Goal: Information Seeking & Learning: Check status

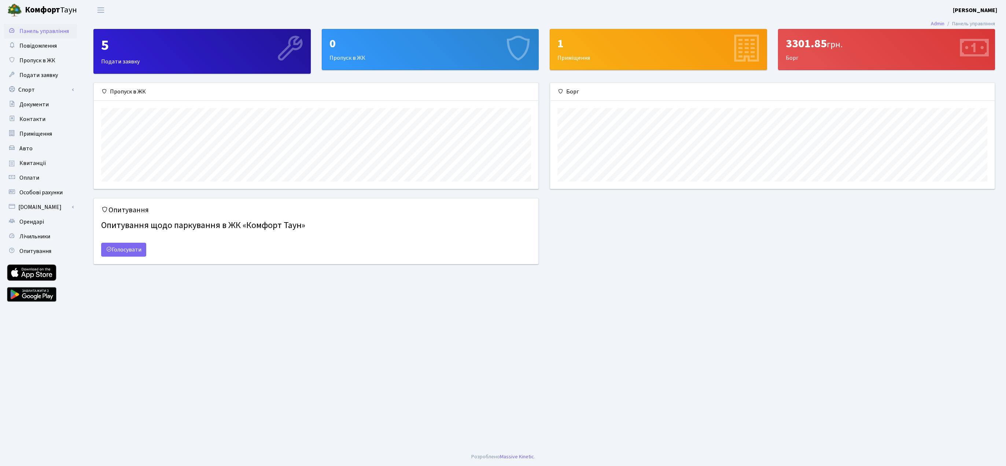
scroll to position [106, 444]
click at [827, 27] on main "Admin Панель управління 5 Подати заявку 0 Пропуск в ЖК 1 Приміщення 3301.85 грн…" at bounding box center [543, 233] width 923 height 427
drag, startPoint x: 826, startPoint y: 38, endPoint x: 770, endPoint y: 29, distance: 57.2
click at [826, 38] on div "3301.85 грн." at bounding box center [886, 44] width 202 height 14
click at [38, 48] on span "Повідомлення" at bounding box center [37, 46] width 37 height 8
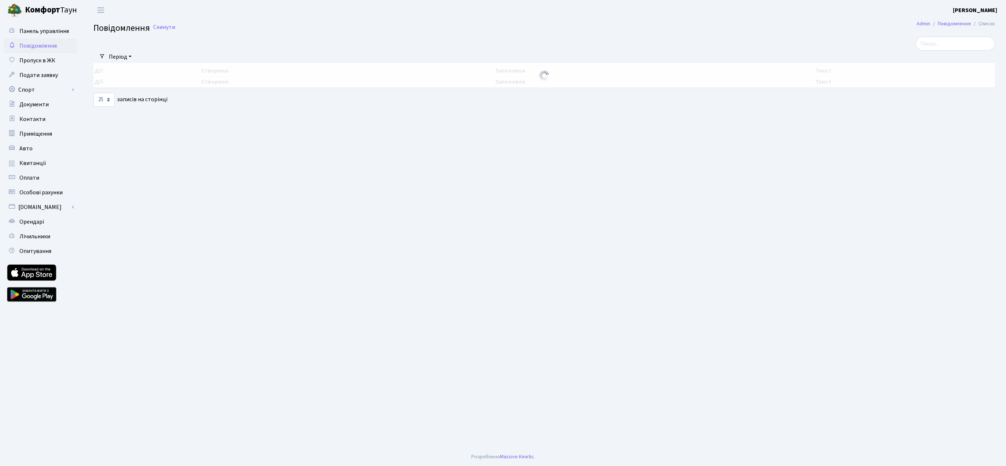
select select "25"
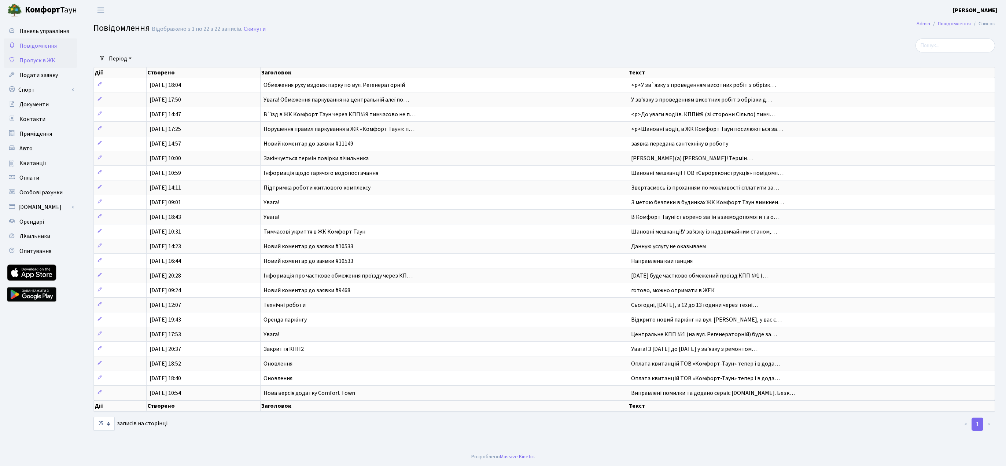
click at [40, 62] on span "Пропуск в ЖК" at bounding box center [37, 60] width 36 height 8
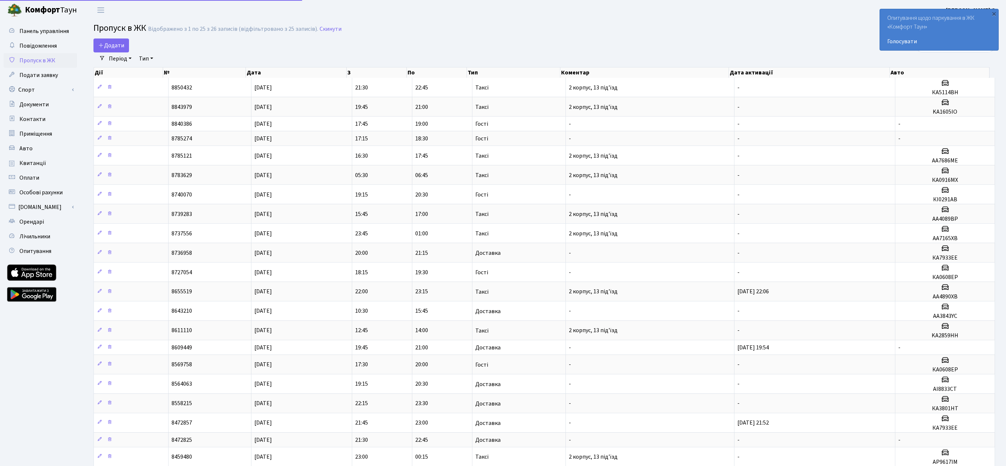
select select "25"
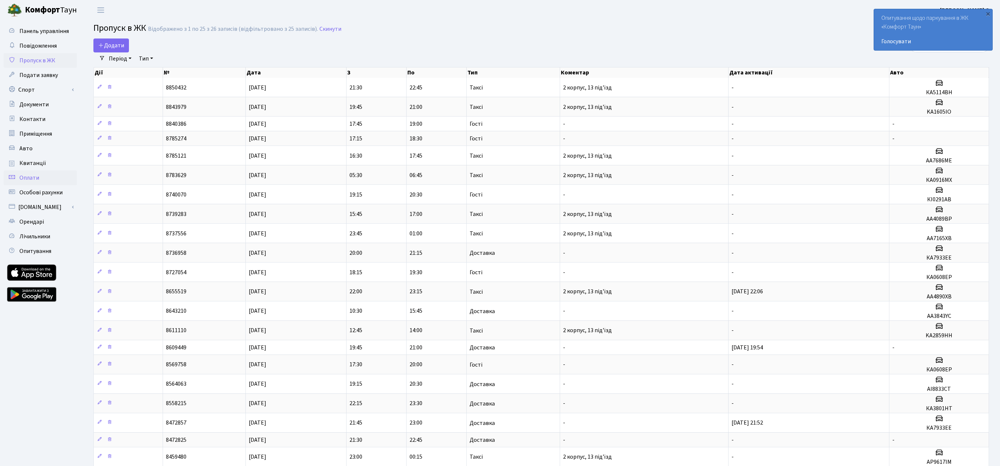
click at [44, 175] on link "Оплати" at bounding box center [40, 177] width 73 height 15
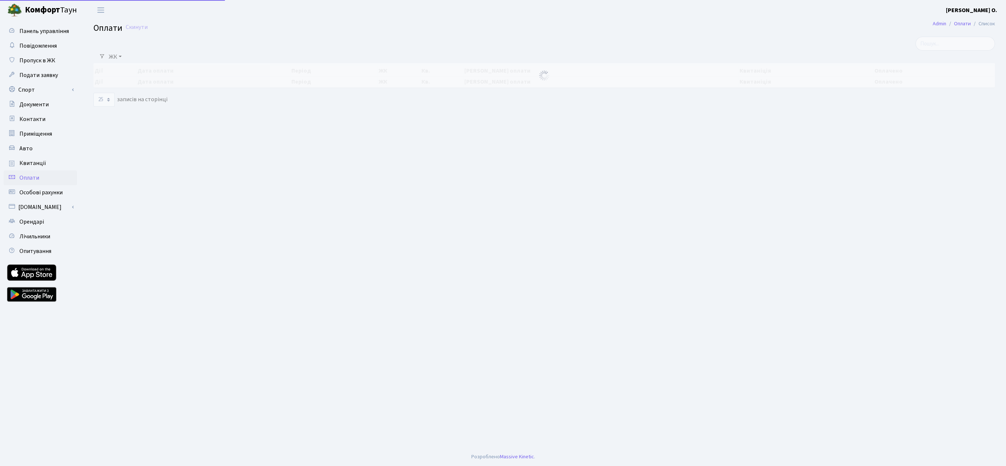
select select "25"
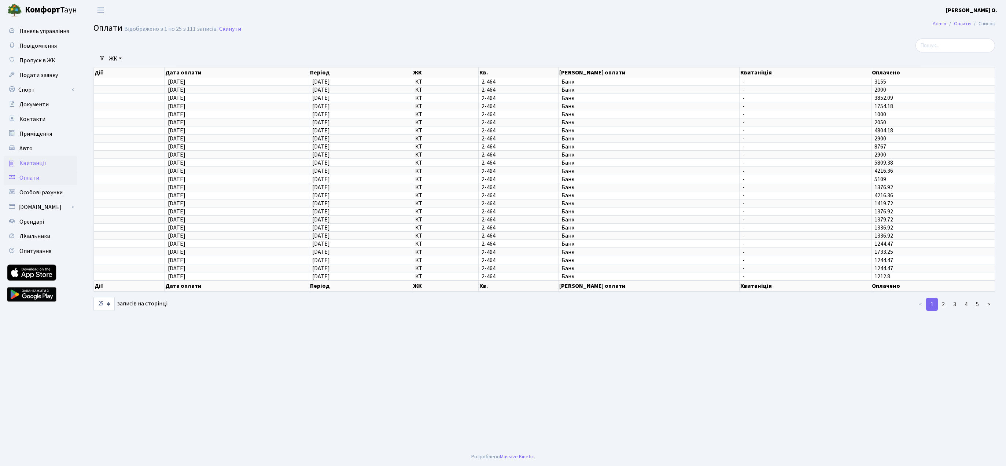
click at [51, 165] on link "Квитанції" at bounding box center [40, 163] width 73 height 15
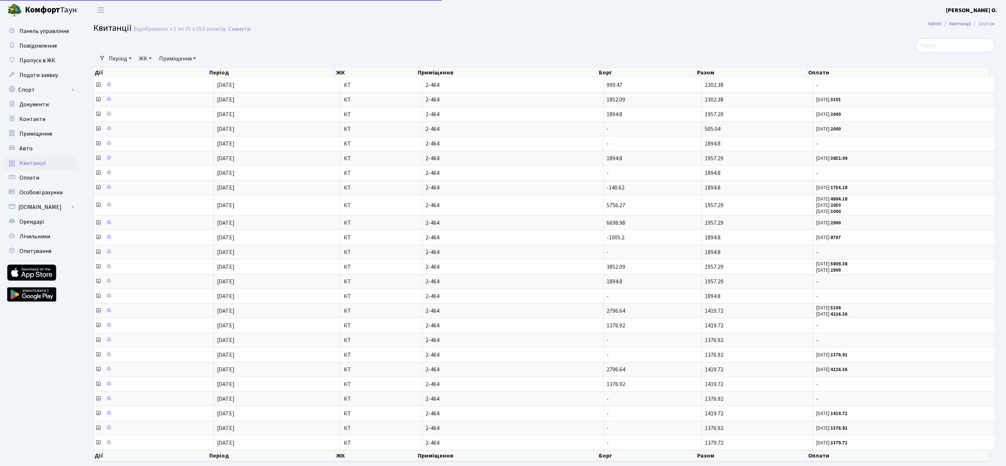
select select "25"
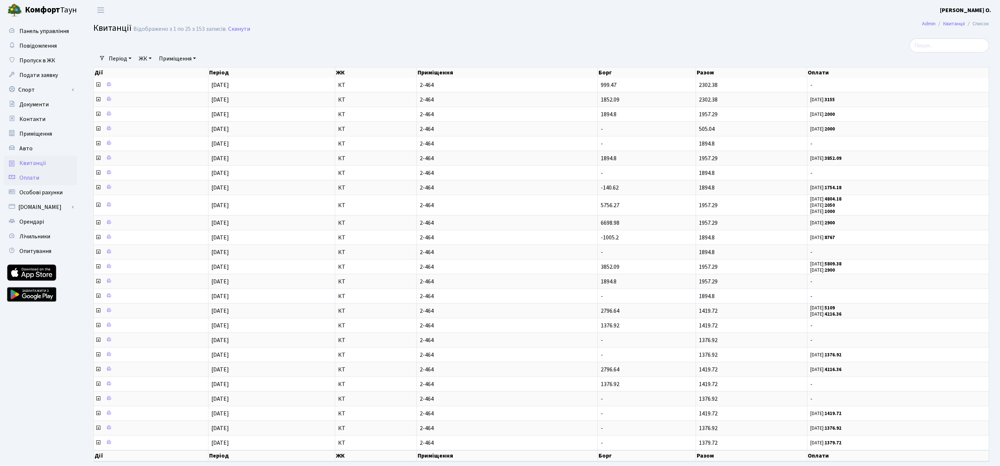
click at [34, 180] on span "Оплати" at bounding box center [29, 178] width 20 height 8
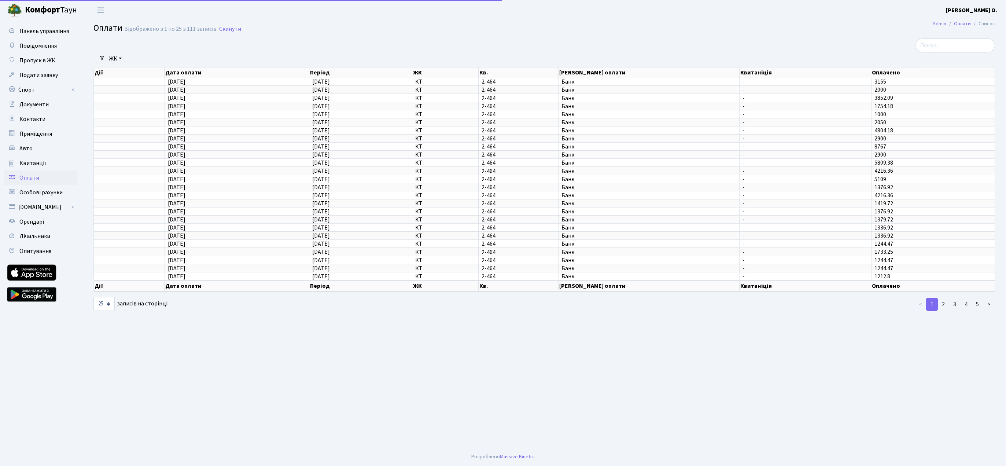
select select "25"
click at [51, 33] on span "Панель управління" at bounding box center [43, 31] width 49 height 8
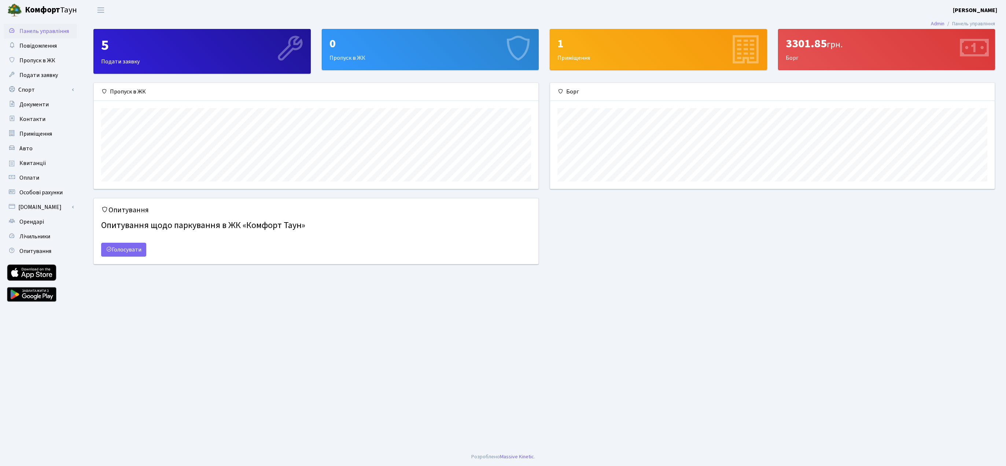
scroll to position [106, 444]
click at [941, 52] on div "3301.85 грн. Борг" at bounding box center [886, 49] width 216 height 40
click at [963, 51] on icon at bounding box center [973, 49] width 35 height 35
drag, startPoint x: 958, startPoint y: 49, endPoint x: 898, endPoint y: 49, distance: 59.3
click at [918, 49] on div "3301.85 грн. Борг" at bounding box center [886, 49] width 216 height 40
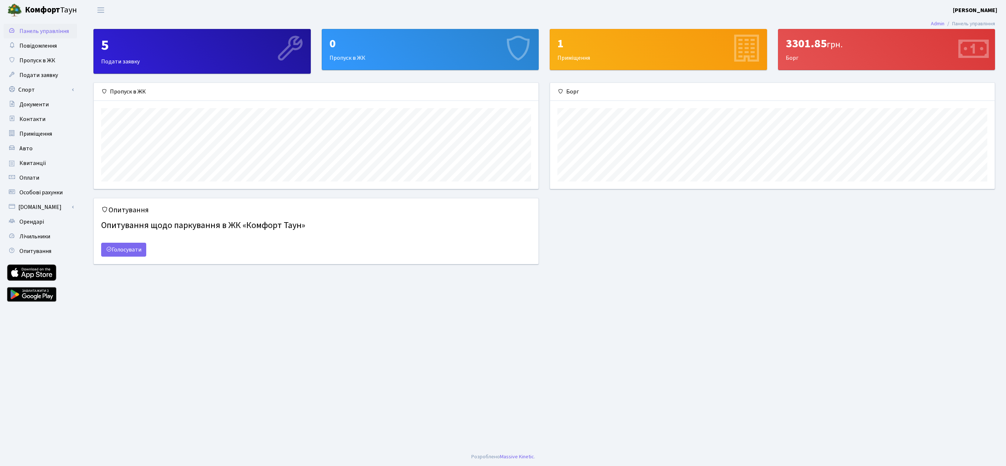
drag, startPoint x: 839, startPoint y: 51, endPoint x: 836, endPoint y: 50, distance: 3.7
click at [838, 50] on span "грн." at bounding box center [834, 44] width 16 height 13
click at [28, 180] on span "Оплати" at bounding box center [29, 178] width 20 height 8
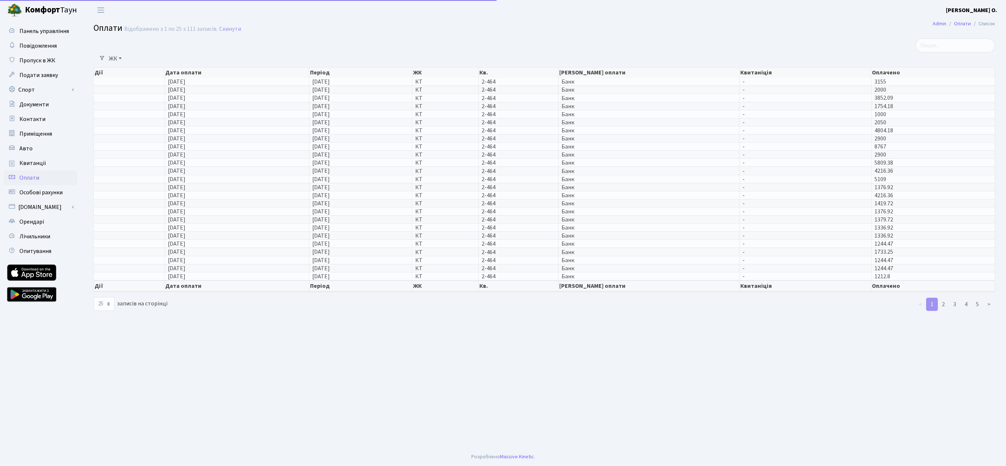
select select "25"
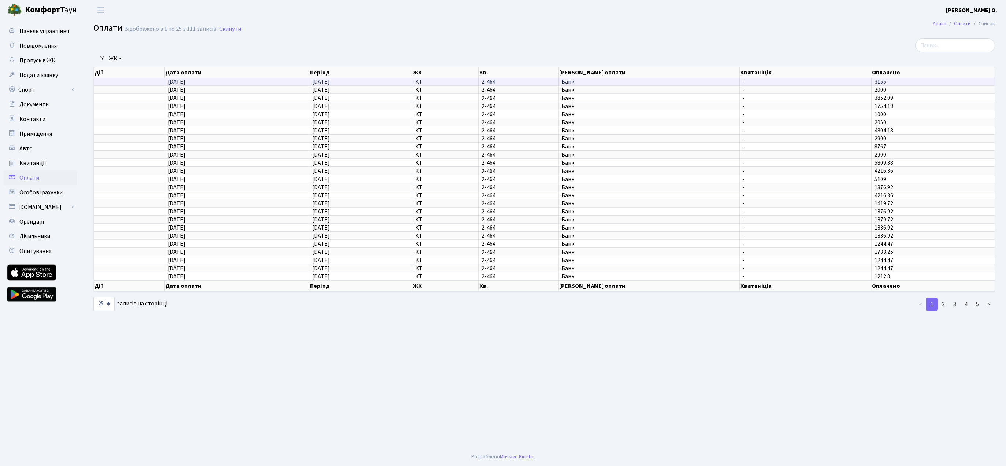
click at [888, 81] on td "3155" at bounding box center [932, 82] width 123 height 8
click at [884, 114] on span "1000" at bounding box center [880, 114] width 12 height 8
drag, startPoint x: 195, startPoint y: 112, endPoint x: 171, endPoint y: 116, distance: 23.4
click at [194, 112] on td "[DATE]" at bounding box center [237, 114] width 144 height 8
click at [169, 115] on span "14.01.2025" at bounding box center [177, 114] width 18 height 8
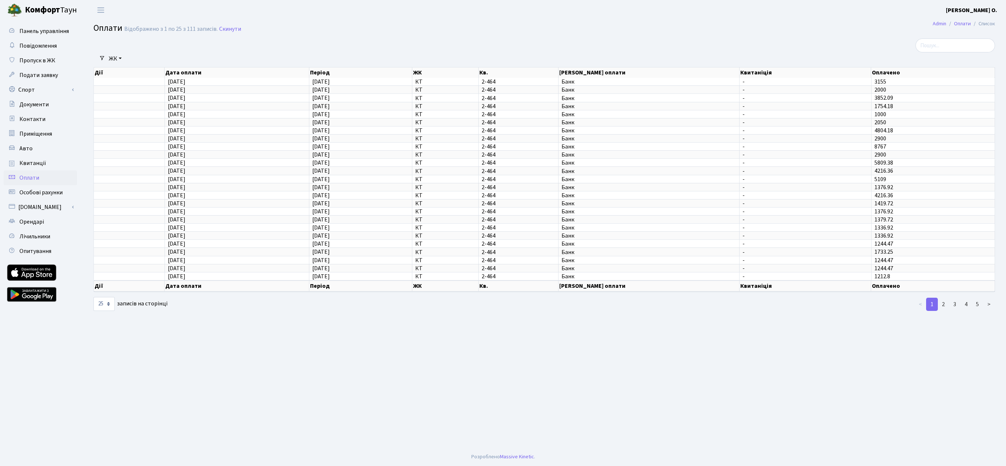
click at [32, 178] on span "Оплати" at bounding box center [29, 178] width 20 height 8
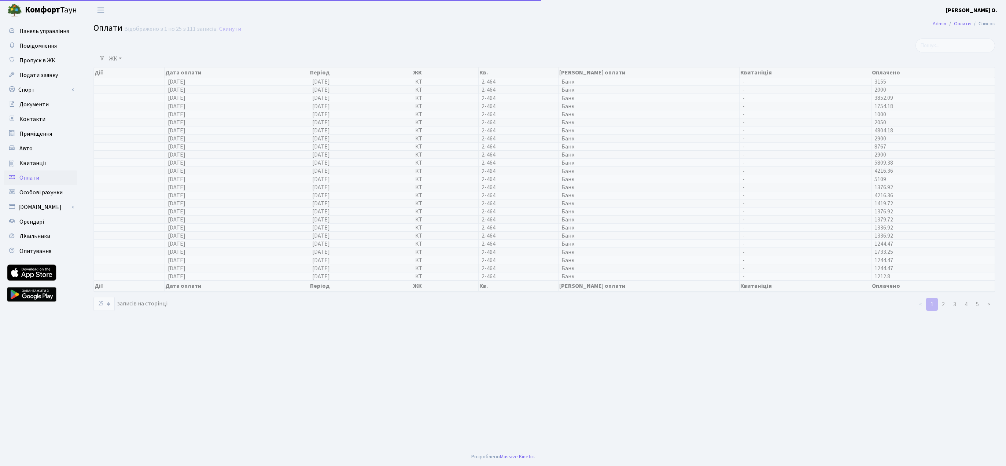
select select "25"
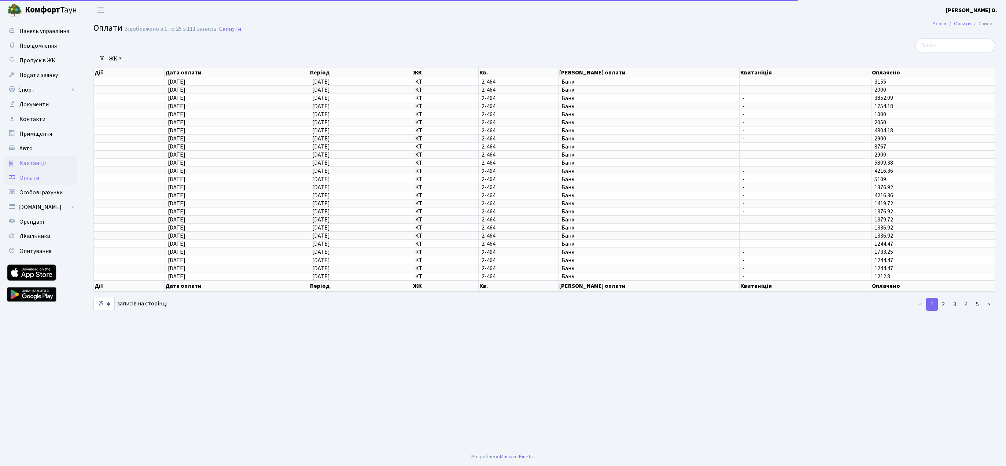
click at [30, 167] on link "Квитанції" at bounding box center [40, 163] width 73 height 15
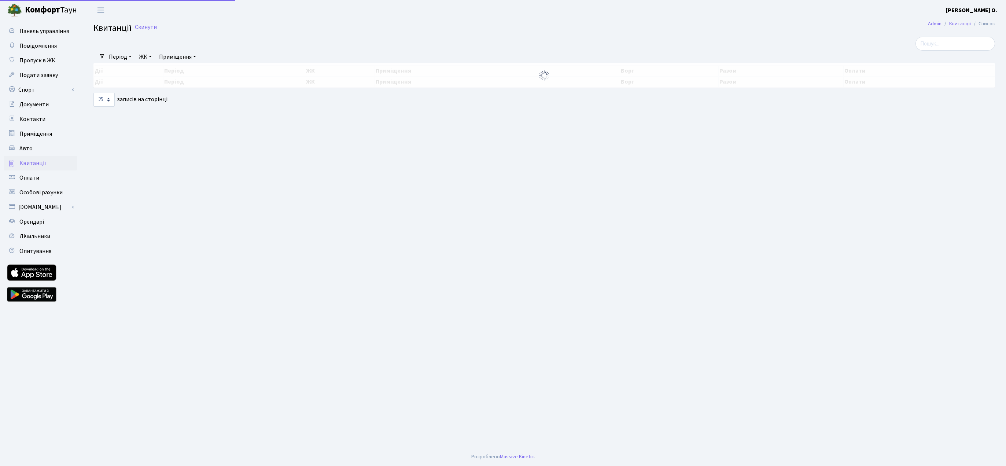
select select "25"
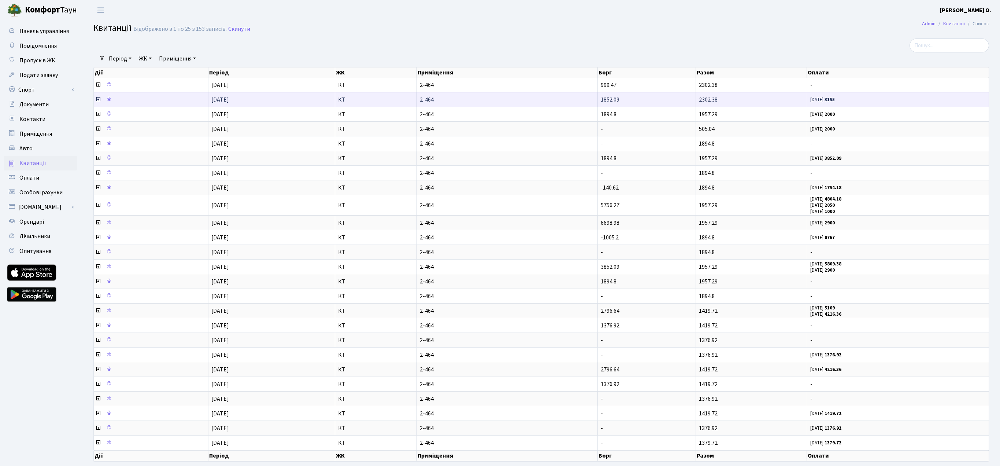
click at [96, 97] on icon at bounding box center [98, 99] width 6 height 6
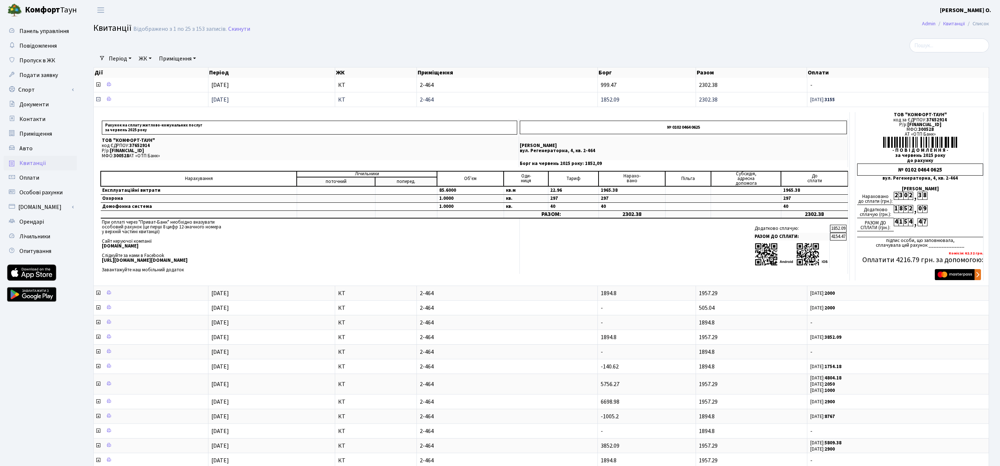
click at [98, 100] on icon at bounding box center [98, 99] width 6 height 6
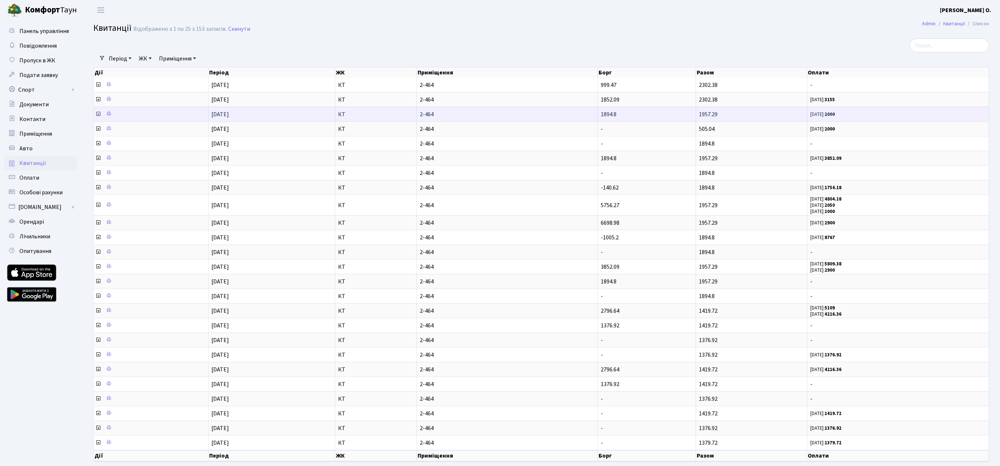
click at [97, 115] on icon at bounding box center [98, 114] width 6 height 6
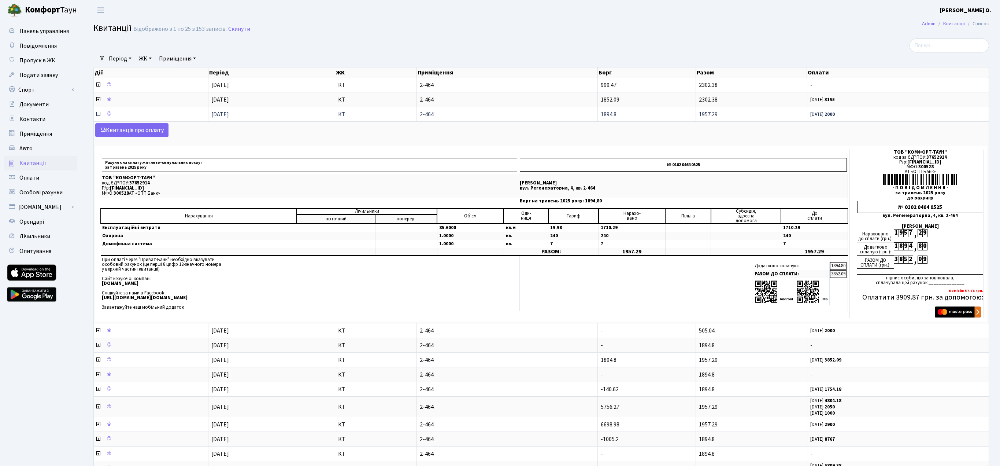
click at [95, 114] on td at bounding box center [151, 114] width 115 height 15
click at [99, 114] on icon at bounding box center [98, 114] width 6 height 6
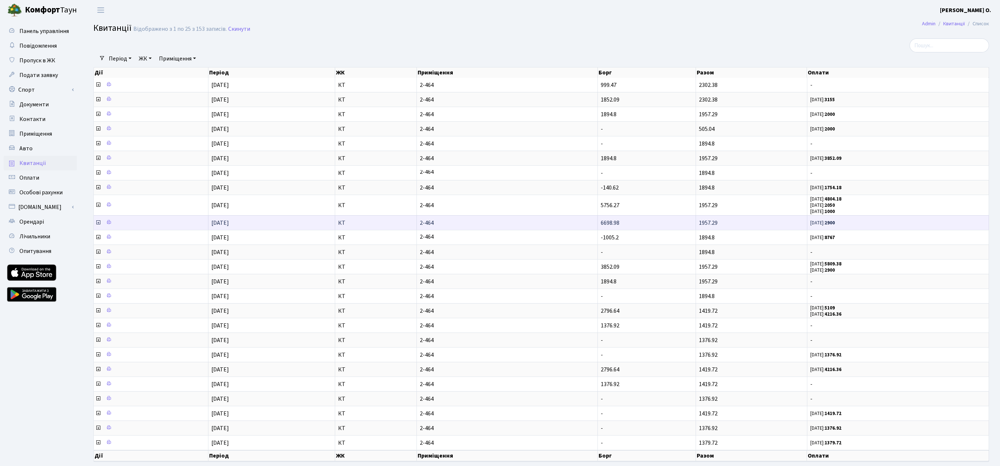
scroll to position [1, 0]
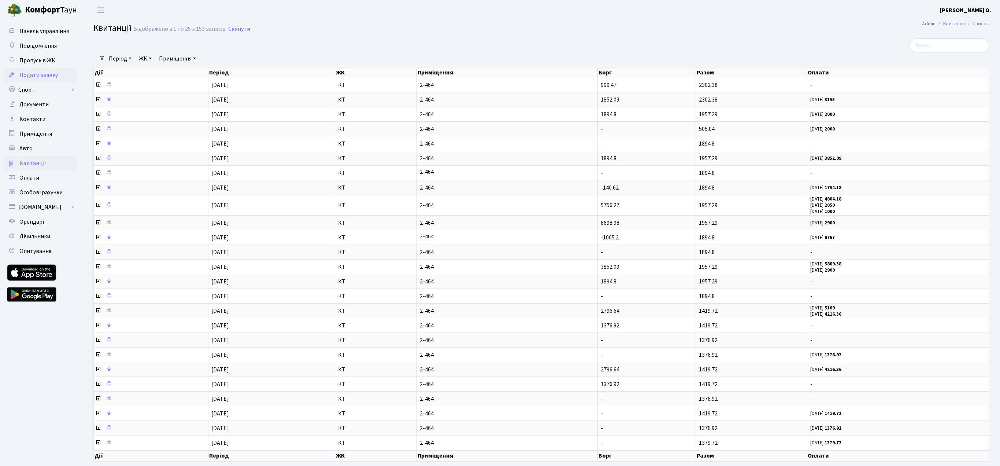
click at [38, 74] on span "Подати заявку" at bounding box center [38, 75] width 38 height 8
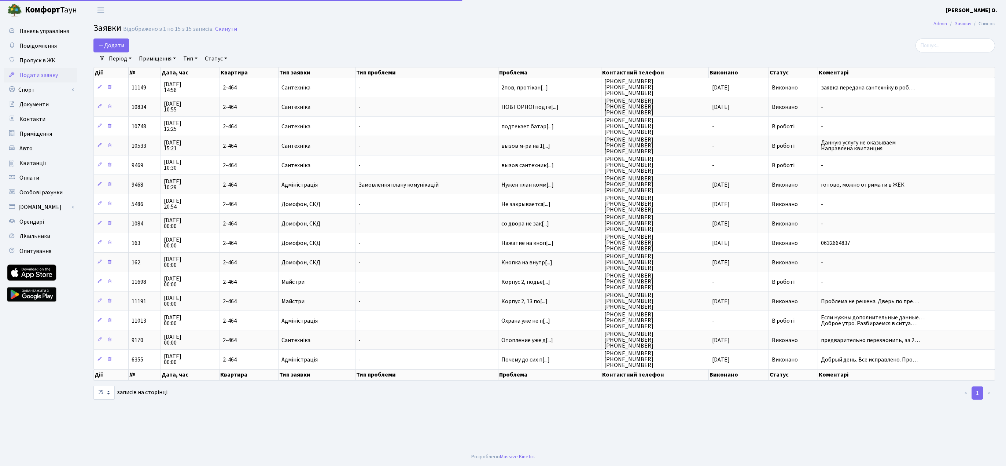
select select "25"
click at [41, 38] on link "Панель управління" at bounding box center [40, 31] width 73 height 15
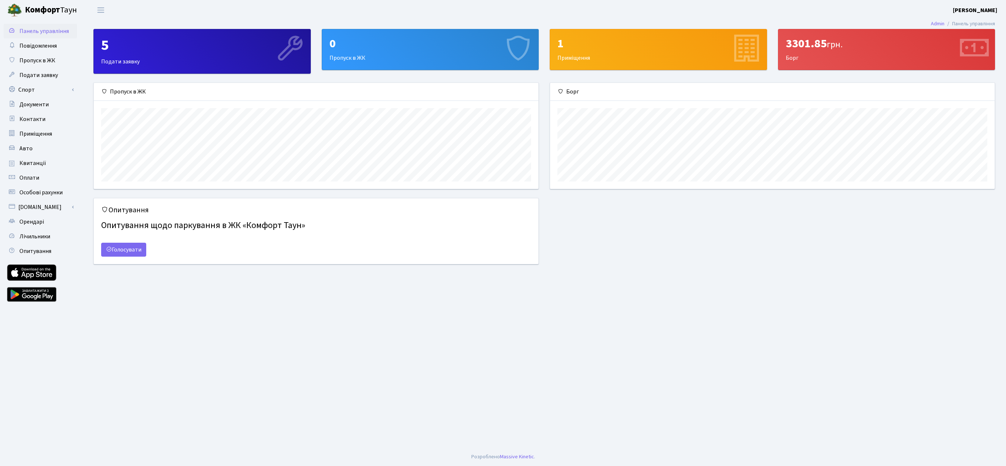
scroll to position [106, 444]
click at [636, 44] on div "1" at bounding box center [658, 44] width 202 height 14
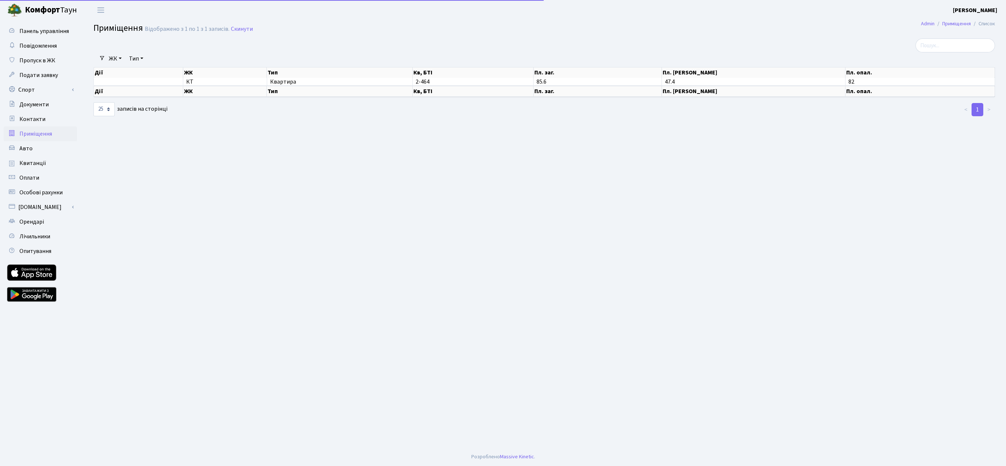
select select "25"
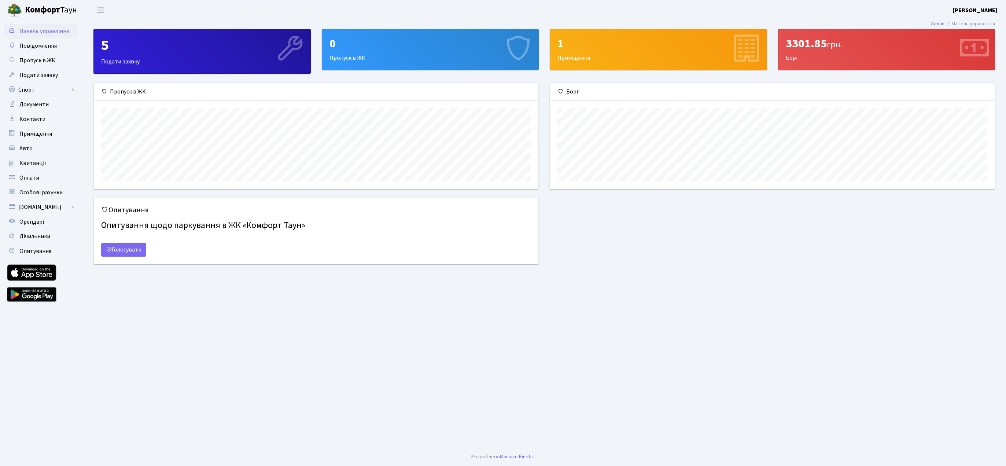
scroll to position [106, 444]
click at [800, 51] on div "3301.85 грн." at bounding box center [886, 44] width 202 height 14
click at [794, 58] on div "3301.85 грн. Борг" at bounding box center [886, 49] width 216 height 40
drag, startPoint x: 858, startPoint y: 43, endPoint x: 863, endPoint y: 43, distance: 4.8
click at [859, 43] on div "3301.85 грн." at bounding box center [886, 44] width 202 height 14
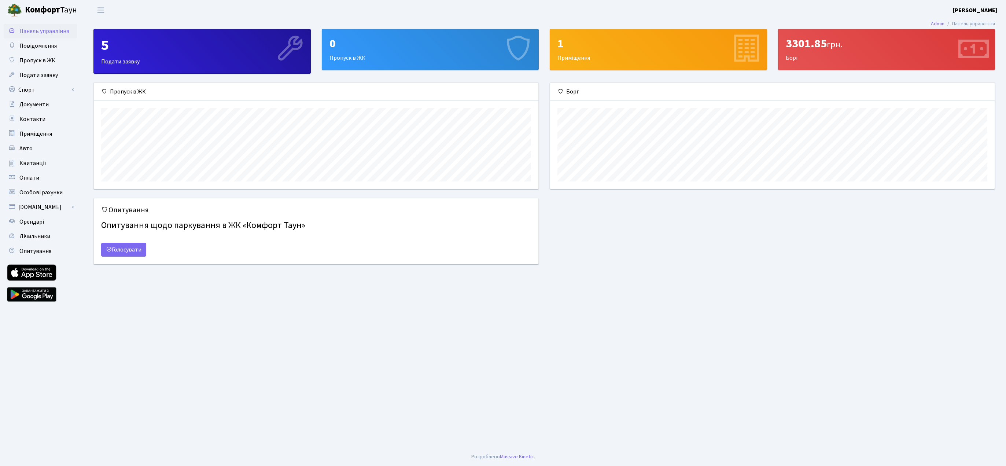
click at [896, 49] on div "3301.85 грн." at bounding box center [886, 44] width 202 height 14
drag, startPoint x: 787, startPoint y: 40, endPoint x: 1004, endPoint y: 119, distance: 230.7
click at [863, 42] on div "3301.85 грн." at bounding box center [886, 44] width 202 height 14
copy div "3301.85 грн."
drag, startPoint x: 832, startPoint y: 343, endPoint x: 827, endPoint y: 340, distance: 5.6
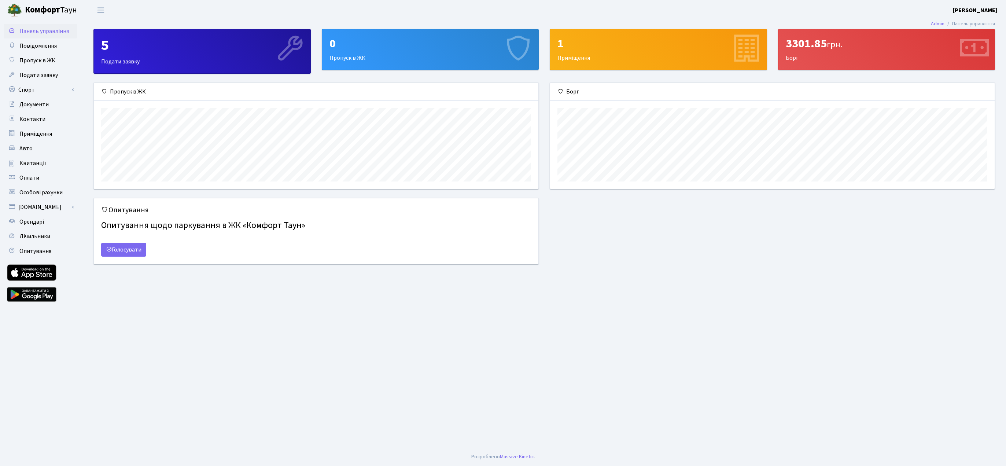
click at [832, 343] on main "Admin Панель управління 5 Подати заявку 0 Пропуск в ЖК 1 Приміщення 3301.85 грн…" at bounding box center [543, 233] width 923 height 427
click at [803, 44] on div "3301.85 грн." at bounding box center [886, 44] width 202 height 14
click at [26, 178] on span "Оплати" at bounding box center [29, 178] width 20 height 8
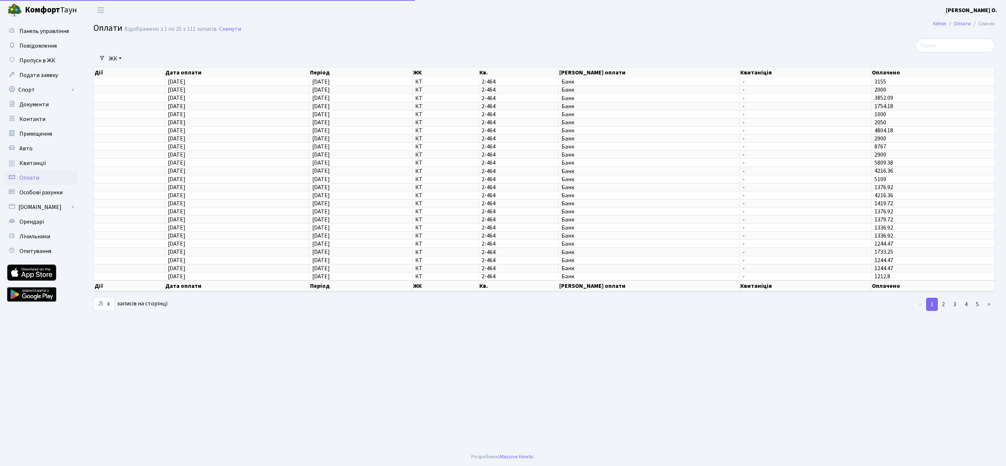
select select "25"
drag, startPoint x: 874, startPoint y: 88, endPoint x: 897, endPoint y: 90, distance: 22.8
click at [897, 90] on td "2000" at bounding box center [932, 89] width 123 height 8
drag, startPoint x: 887, startPoint y: 82, endPoint x: 870, endPoint y: 82, distance: 16.9
click at [870, 82] on tr "18.07.2025 18.07.2025 КТ 2-464 Банк - 3155" at bounding box center [544, 82] width 901 height 8
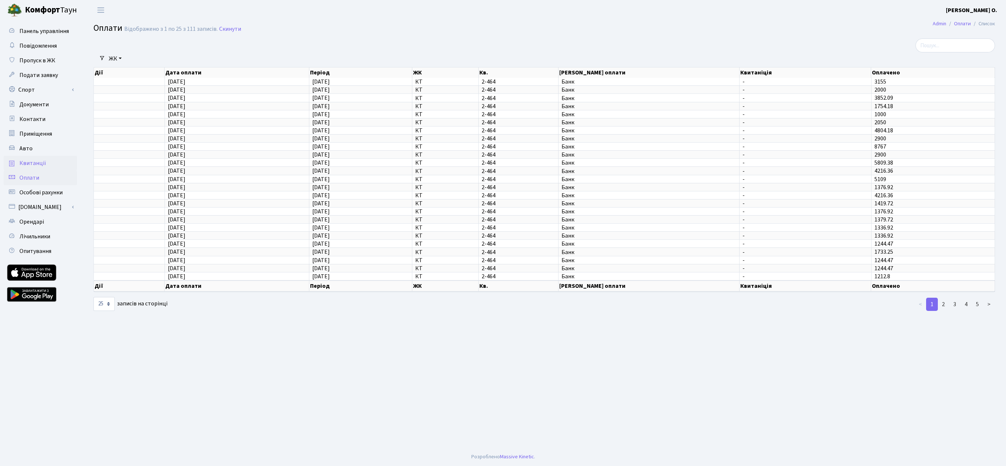
click at [30, 167] on span "Квитанції" at bounding box center [32, 163] width 27 height 8
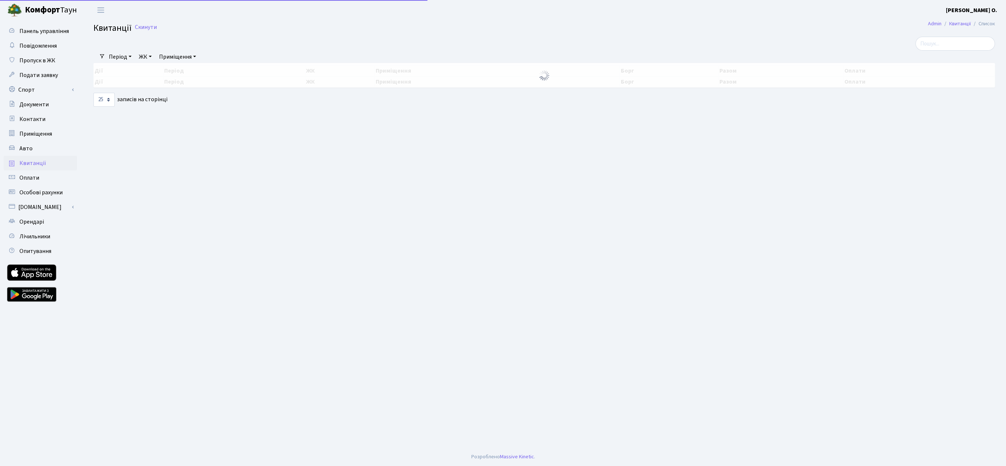
select select "25"
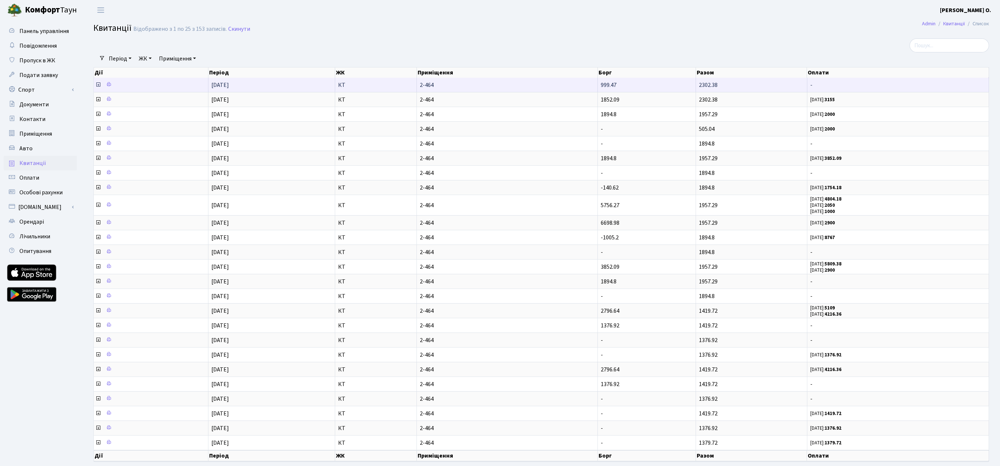
click at [99, 85] on icon at bounding box center [98, 85] width 6 height 6
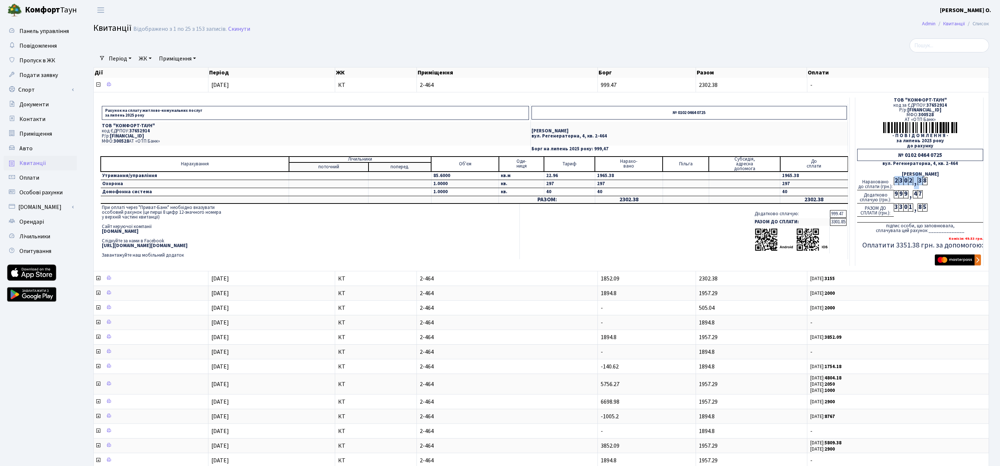
drag, startPoint x: 895, startPoint y: 181, endPoint x: 929, endPoint y: 178, distance: 34.9
click at [927, 178] on div "Нараховано до сплати (грн.): 2 3 0 2 , 3 8" at bounding box center [920, 183] width 126 height 13
drag, startPoint x: 895, startPoint y: 207, endPoint x: 928, endPoint y: 208, distance: 33.7
click at [928, 208] on div "РАЗОМ ДО СПЛАТИ (грн.): 3 3 0 1 , 8 5" at bounding box center [920, 209] width 126 height 13
drag, startPoint x: 895, startPoint y: 177, endPoint x: 906, endPoint y: 194, distance: 19.8
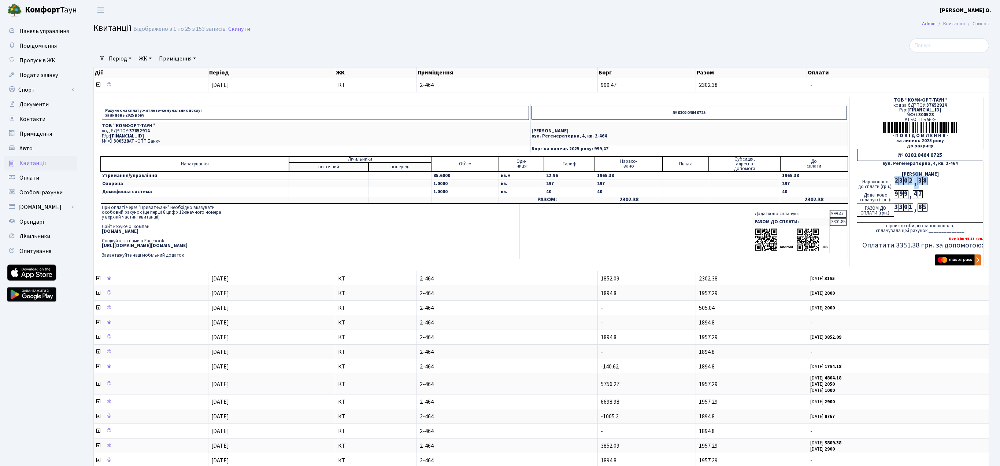
click at [936, 180] on div "Нараховано до сплати (грн.): 2 3 0 2 , 3 8" at bounding box center [920, 183] width 126 height 13
drag, startPoint x: 895, startPoint y: 193, endPoint x: 927, endPoint y: 193, distance: 32.2
click at [927, 193] on div "Додатково сплачую (грн.): 9 9 9 , 4 7" at bounding box center [920, 196] width 126 height 13
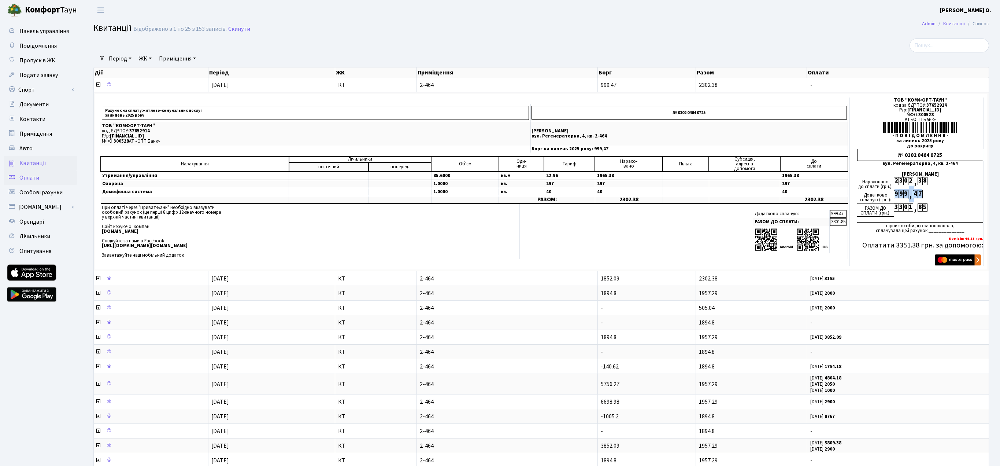
click at [33, 177] on span "Оплати" at bounding box center [29, 178] width 20 height 8
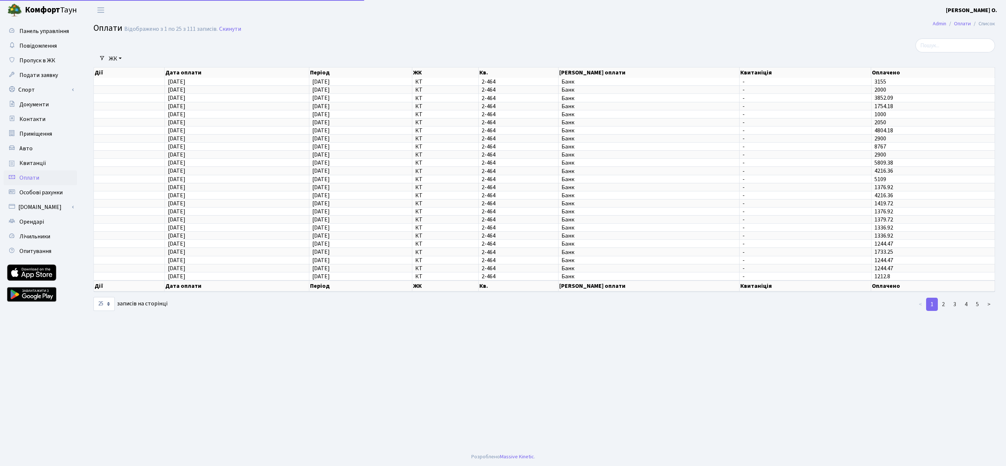
select select "25"
drag, startPoint x: 874, startPoint y: 80, endPoint x: 900, endPoint y: 79, distance: 25.7
click at [900, 79] on td "3155" at bounding box center [932, 82] width 123 height 8
drag, startPoint x: 874, startPoint y: 90, endPoint x: 901, endPoint y: 93, distance: 27.7
click at [903, 88] on td "2000" at bounding box center [932, 89] width 123 height 8
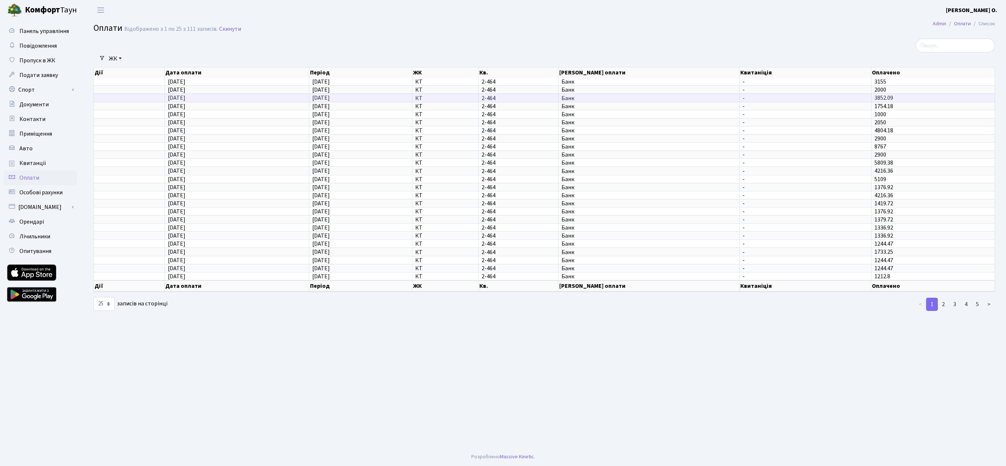
drag, startPoint x: 877, startPoint y: 98, endPoint x: 921, endPoint y: 98, distance: 44.7
click at [921, 98] on td "3852.09" at bounding box center [932, 97] width 123 height 8
drag, startPoint x: 874, startPoint y: 108, endPoint x: 912, endPoint y: 108, distance: 38.8
click at [917, 105] on td "1754.18" at bounding box center [932, 106] width 123 height 8
drag, startPoint x: 895, startPoint y: 113, endPoint x: 930, endPoint y: 116, distance: 35.3
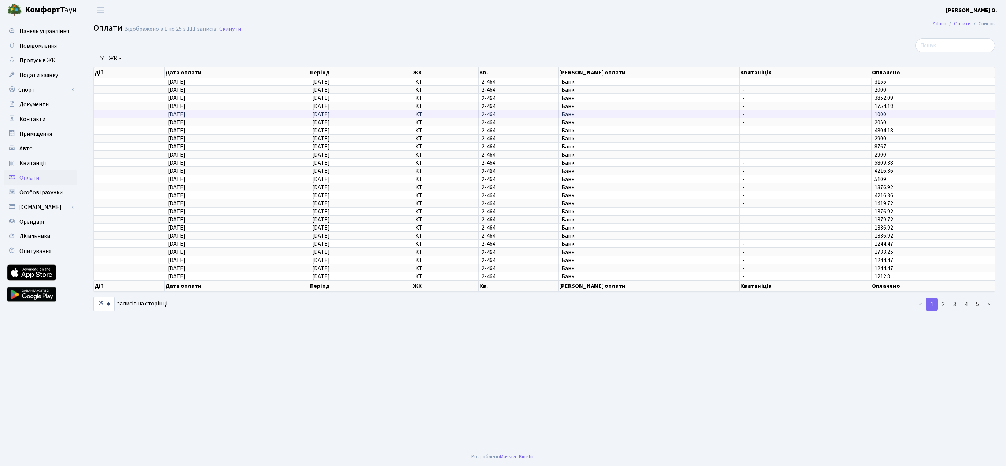
click at [933, 112] on td "1000" at bounding box center [932, 114] width 123 height 8
